Goal: Download file/media

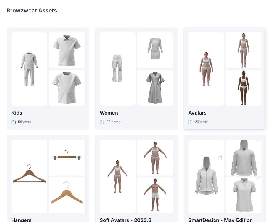
click at [200, 114] on p "Avatars" at bounding box center [224, 113] width 73 height 8
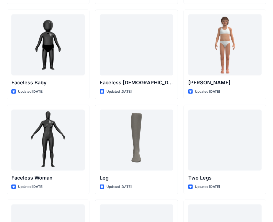
scroll to position [400, 0]
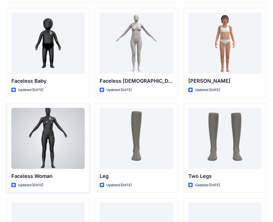
click at [38, 174] on p "Faceless Woman" at bounding box center [47, 176] width 73 height 8
click at [71, 173] on p "Faceless Woman" at bounding box center [47, 176] width 73 height 8
click at [37, 175] on p "Faceless Woman" at bounding box center [47, 176] width 73 height 8
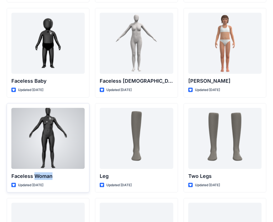
click at [37, 175] on p "Faceless Woman" at bounding box center [47, 176] width 73 height 8
click at [19, 176] on p "Faceless Woman" at bounding box center [47, 176] width 73 height 8
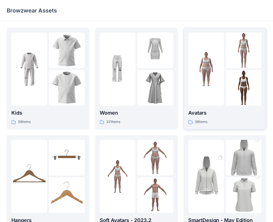
click at [197, 114] on p "Avatars" at bounding box center [224, 113] width 73 height 8
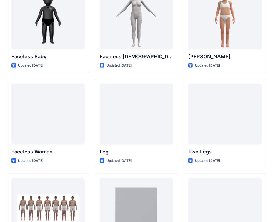
scroll to position [459, 0]
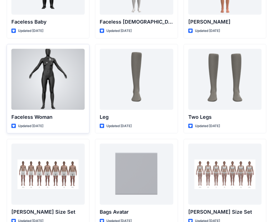
click at [50, 70] on div at bounding box center [47, 79] width 73 height 61
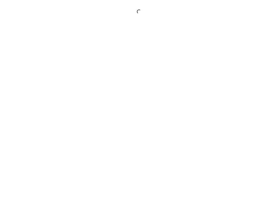
click at [50, 70] on div at bounding box center [139, 111] width 278 height 222
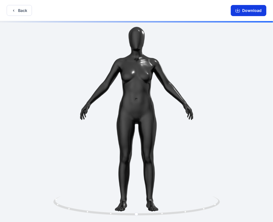
click at [249, 9] on button "Download" at bounding box center [249, 10] width 36 height 11
